Goal: Task Accomplishment & Management: Use online tool/utility

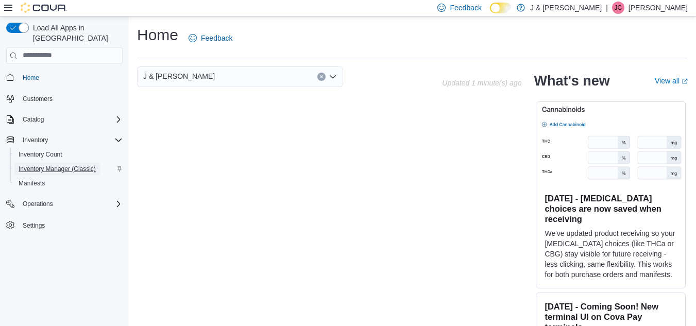
click at [59, 165] on span "Inventory Manager (Classic)" at bounding box center [57, 169] width 77 height 8
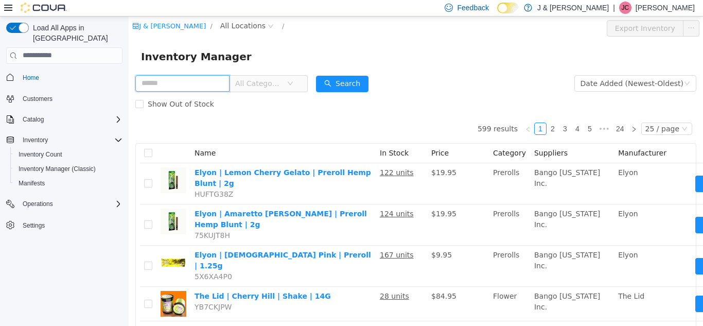
click at [163, 83] on input "text" at bounding box center [182, 83] width 94 height 16
type input "*"
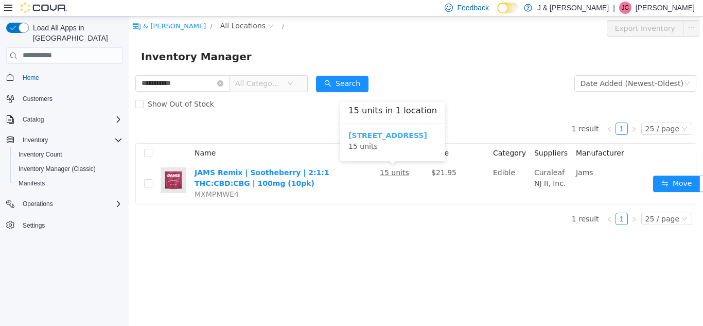
click at [379, 137] on b "3055 Route 23, Oak Ridge" at bounding box center [388, 135] width 79 height 8
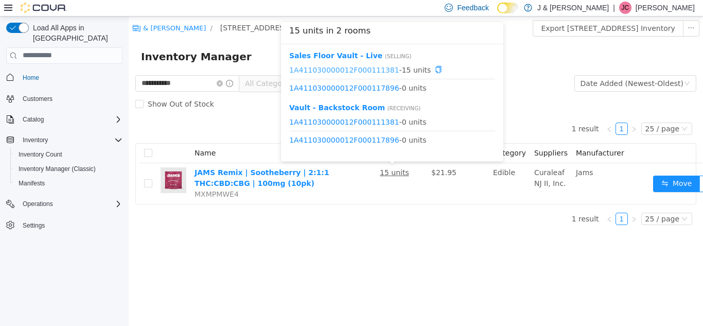
click at [361, 71] on link "1A411030000012F000111381" at bounding box center [344, 69] width 110 height 8
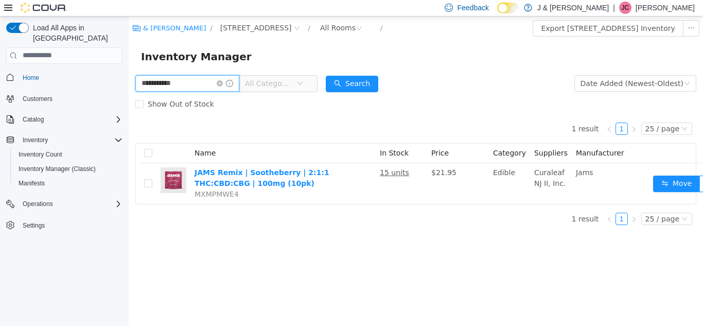
drag, startPoint x: 202, startPoint y: 77, endPoint x: 0, endPoint y: 65, distance: 202.7
click at [129, 65] on html "**********" at bounding box center [416, 170] width 575 height 309
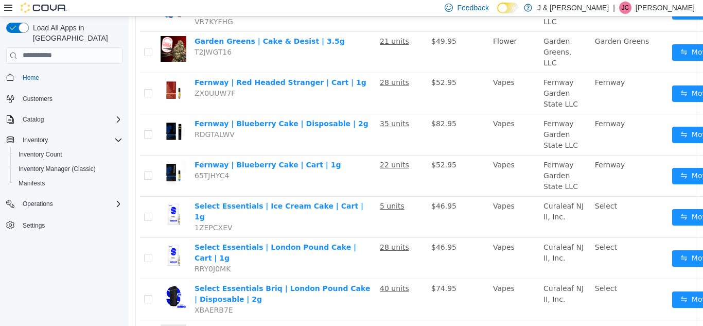
scroll to position [569, 0]
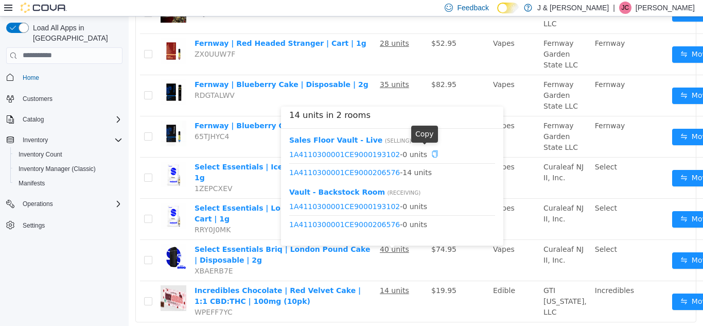
click at [431, 155] on icon "icon: copy" at bounding box center [434, 153] width 7 height 7
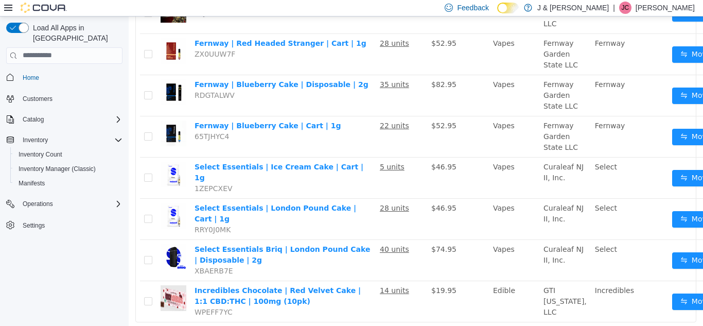
scroll to position [0, 0]
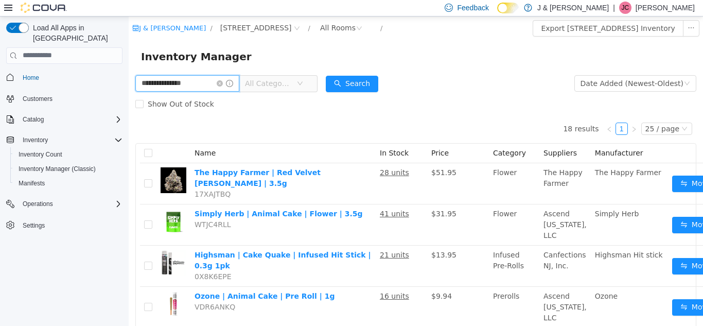
drag, startPoint x: 206, startPoint y: 87, endPoint x: 130, endPoint y: 137, distance: 91.8
click at [129, 121] on html "**********" at bounding box center [416, 170] width 575 height 309
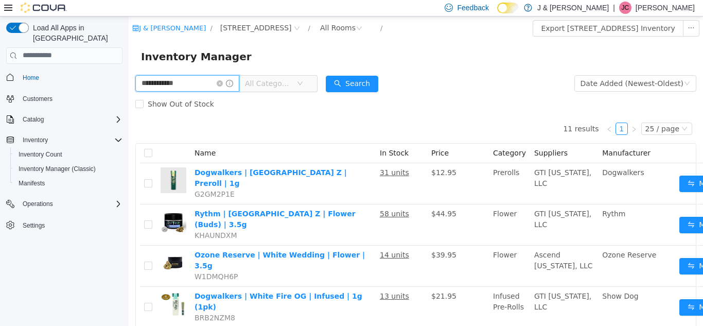
drag, startPoint x: 195, startPoint y: 77, endPoint x: 6, endPoint y: 73, distance: 189.5
click at [129, 73] on html "**********" at bounding box center [416, 170] width 575 height 309
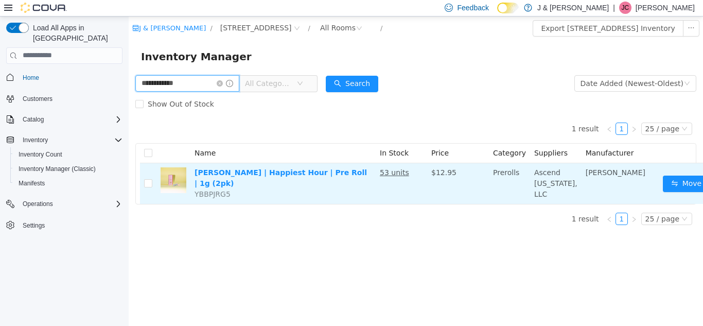
type input "**********"
click at [391, 174] on u "53 units" at bounding box center [394, 172] width 29 height 8
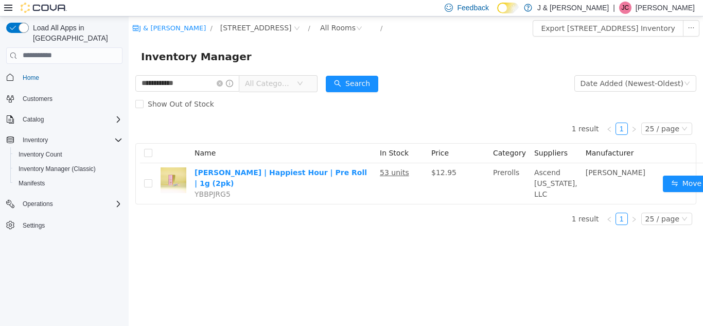
scroll to position [0, 21]
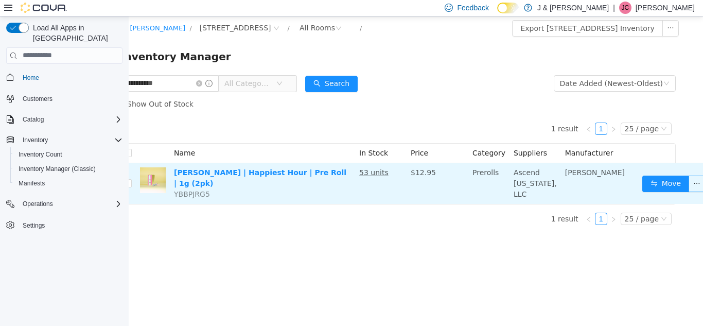
click at [689, 192] on button "button" at bounding box center [697, 183] width 16 height 16
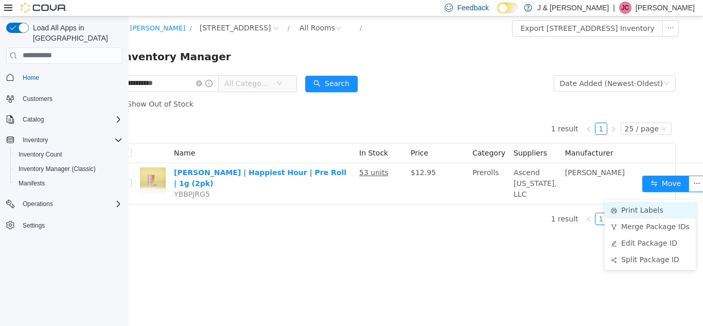
click at [635, 212] on li "Print Labels" at bounding box center [650, 209] width 91 height 16
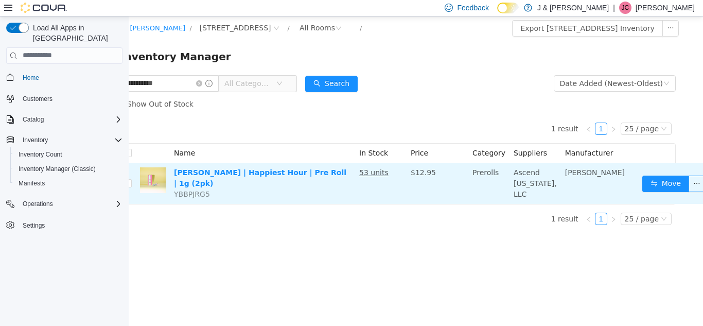
scroll to position [0, 13]
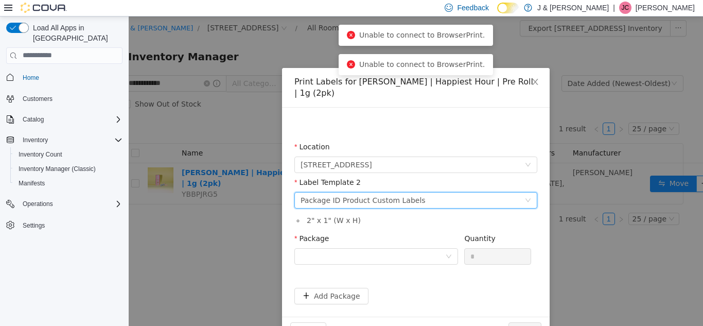
click at [391, 193] on div "Package ID Product Custom Labels" at bounding box center [363, 199] width 125 height 15
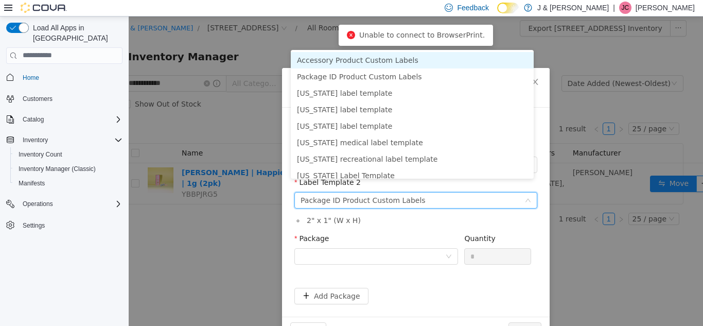
click at [391, 193] on div "Package ID Product Custom Labels" at bounding box center [363, 199] width 125 height 15
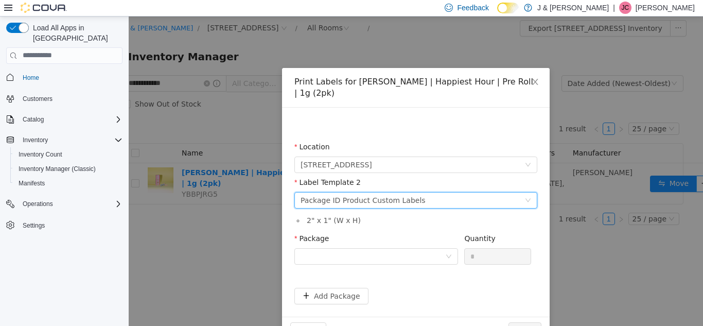
click at [391, 193] on div "Package ID Product Custom Labels" at bounding box center [363, 199] width 125 height 15
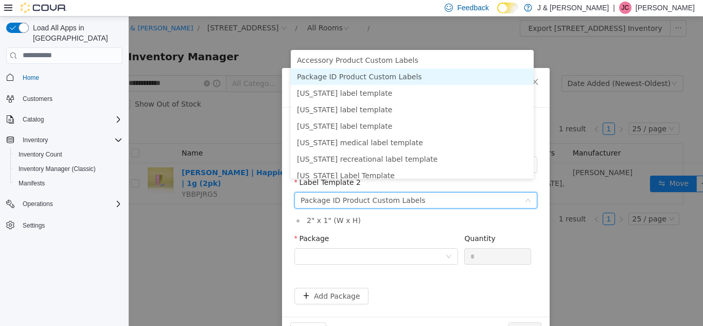
click at [349, 76] on li "Package ID Product Custom Labels" at bounding box center [412, 76] width 243 height 16
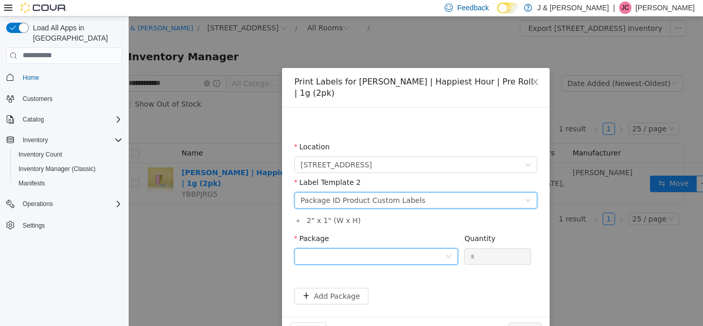
click at [367, 248] on div at bounding box center [373, 255] width 145 height 15
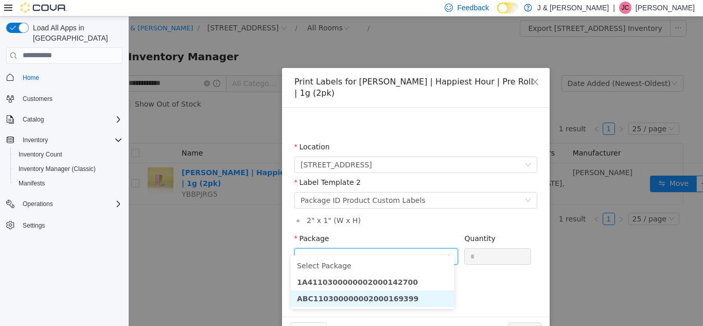
click at [413, 297] on li "ABC110300000002000169399" at bounding box center [373, 298] width 164 height 16
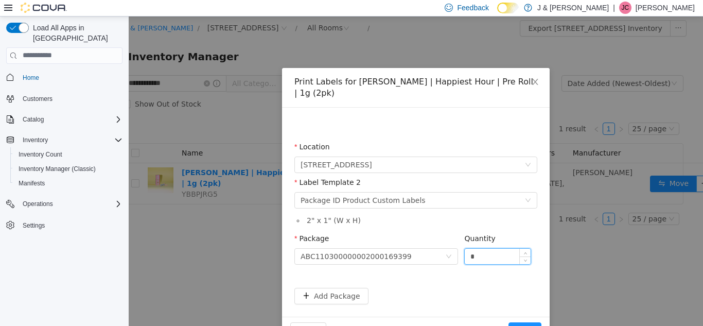
click at [481, 248] on input "*" at bounding box center [498, 255] width 66 height 15
type input "**"
click at [529, 322] on button "Print" at bounding box center [525, 330] width 33 height 16
